Goal: Navigation & Orientation: Find specific page/section

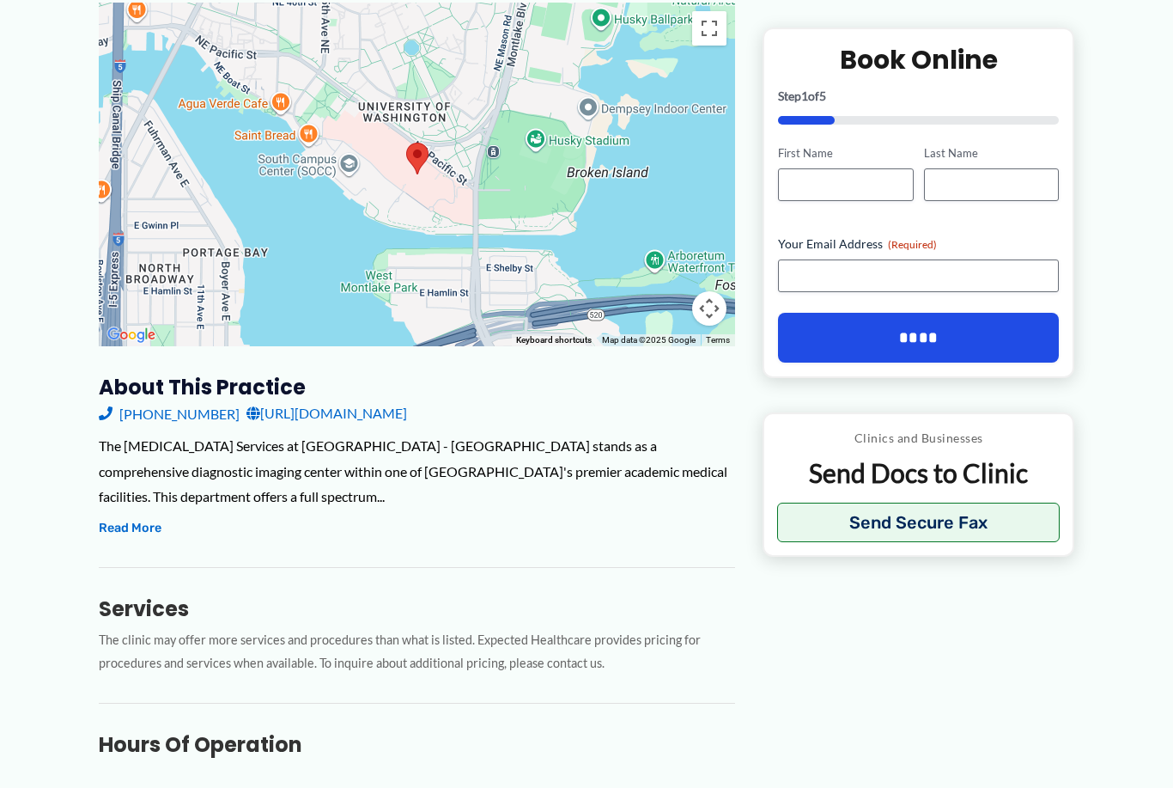
scroll to position [289, 0]
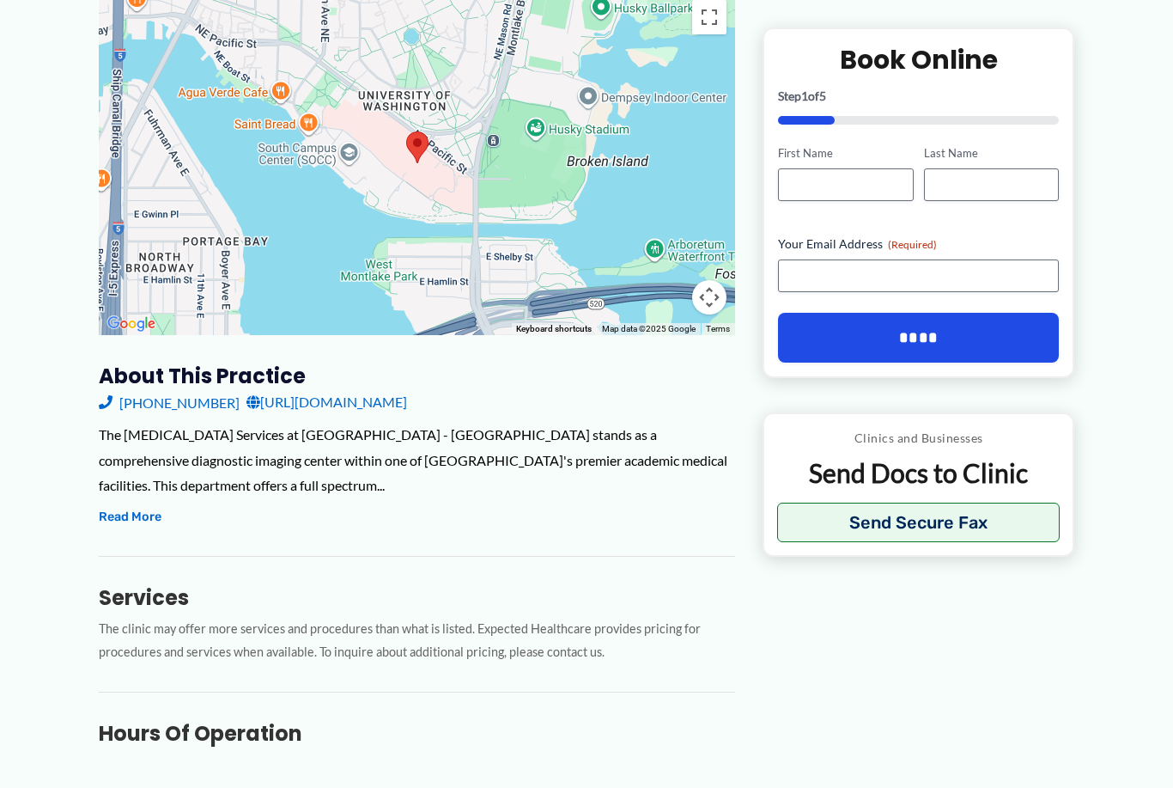
click at [131, 507] on button "Read More" at bounding box center [130, 517] width 63 height 21
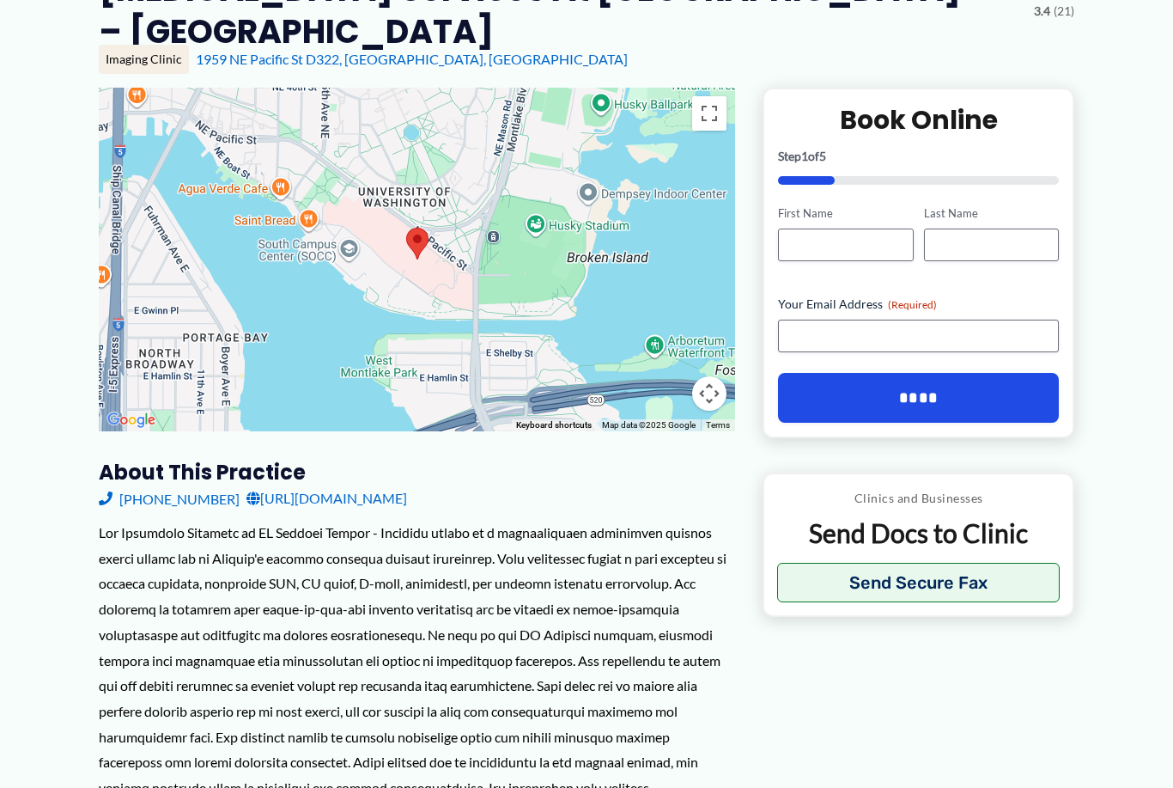
scroll to position [186, 0]
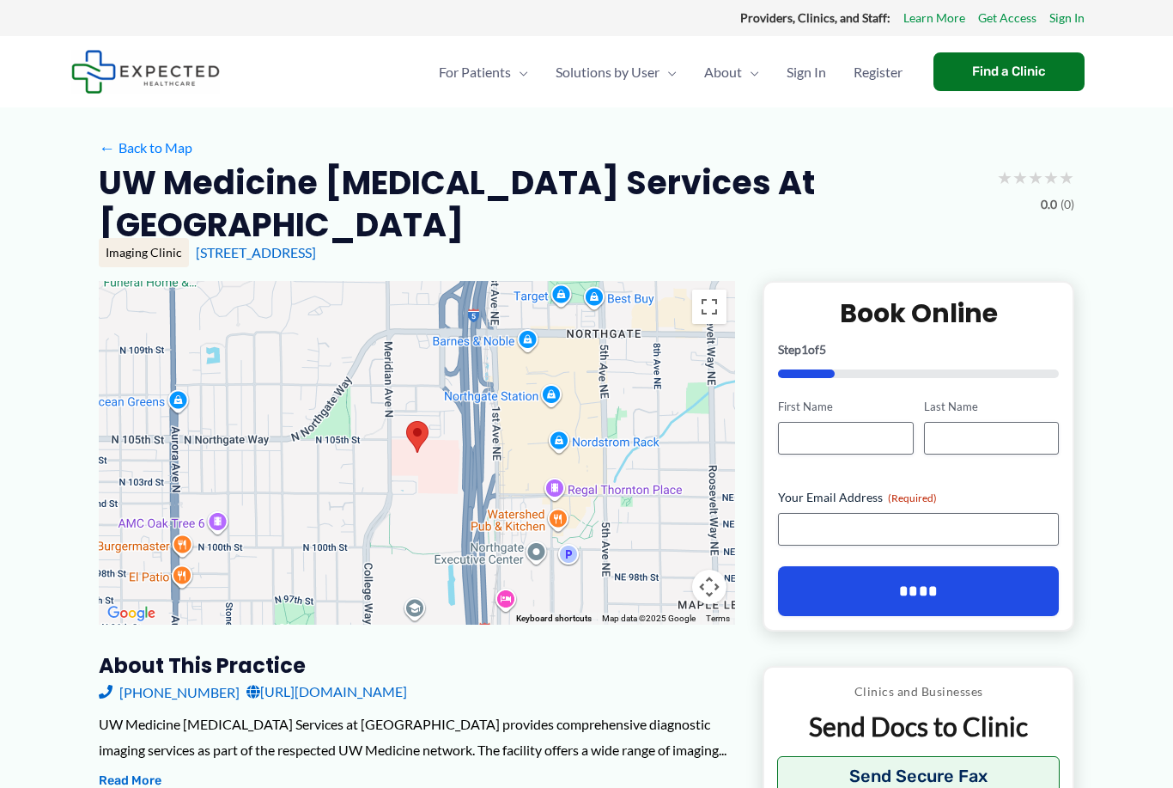
click at [254, 56] on div at bounding box center [196, 71] width 250 height 71
click at [170, 68] on img at bounding box center [145, 72] width 149 height 44
